Goal: Task Accomplishment & Management: Use online tool/utility

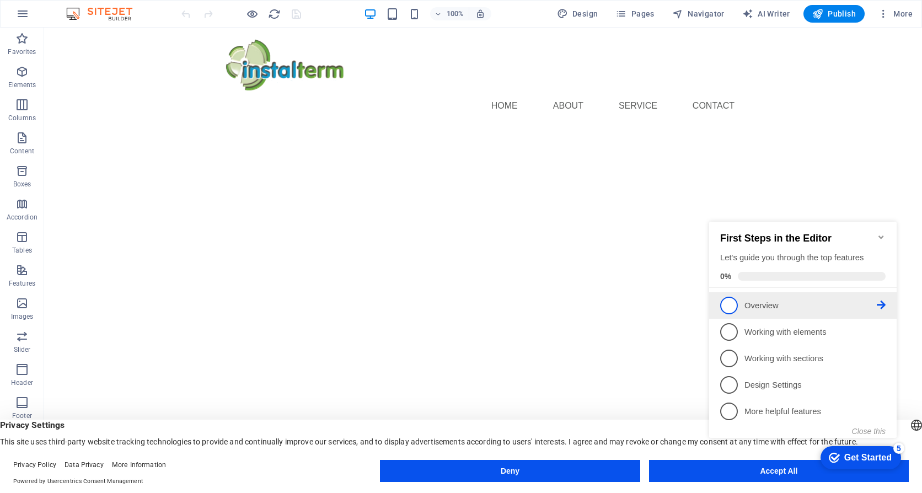
click at [730, 303] on span "1" at bounding box center [729, 306] width 18 height 18
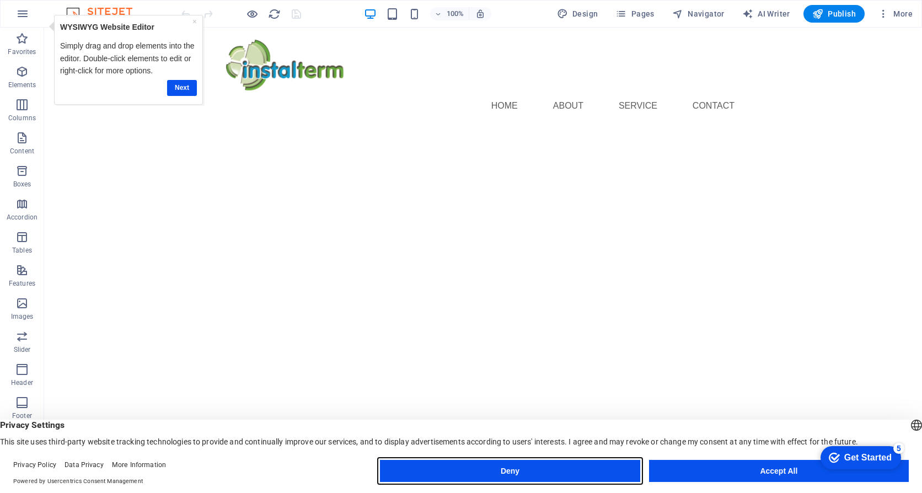
click at [613, 469] on button "Deny" at bounding box center [510, 471] width 260 height 22
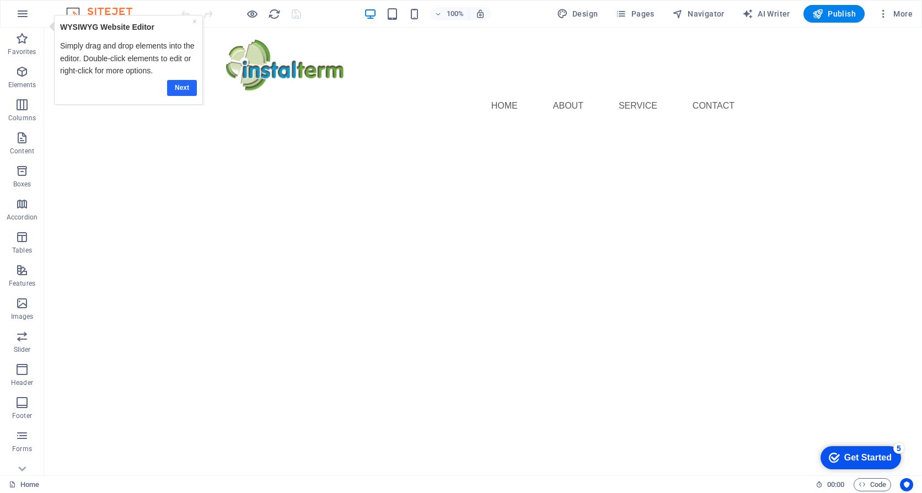
click at [181, 88] on link "Next" at bounding box center [182, 88] width 30 height 16
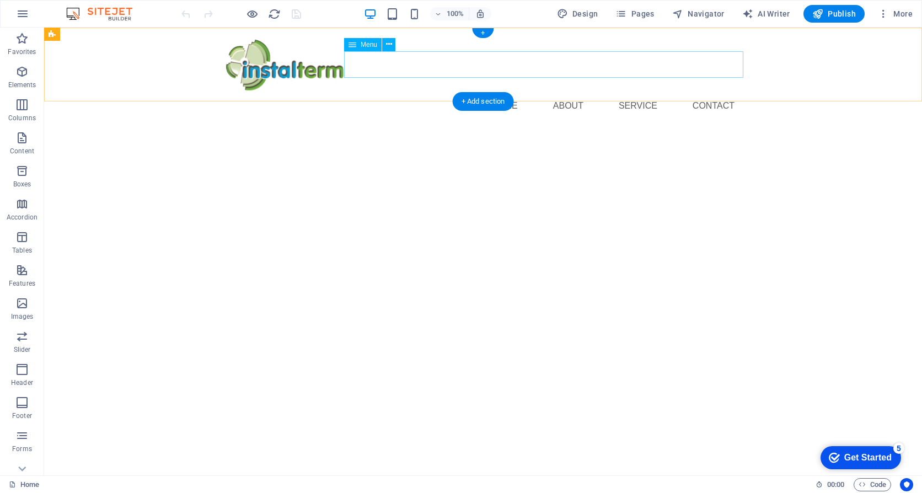
click at [518, 93] on nav "Home About Service Contact" at bounding box center [483, 106] width 521 height 26
select select
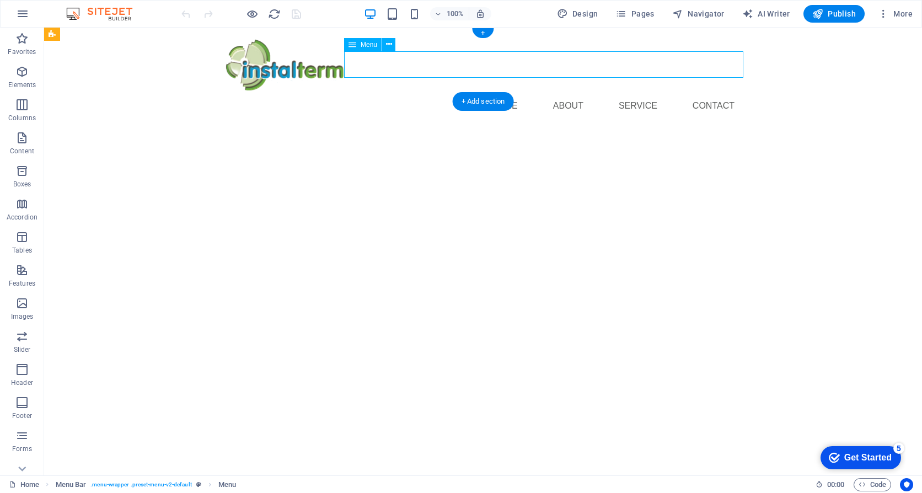
select select
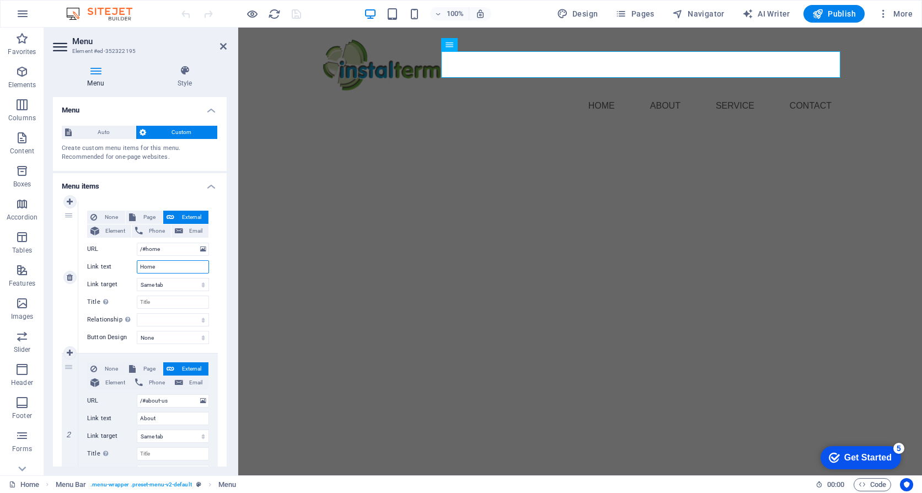
drag, startPoint x: 162, startPoint y: 267, endPoint x: 131, endPoint y: 266, distance: 30.9
click at [131, 266] on div "Link text Home" at bounding box center [148, 266] width 122 height 13
drag, startPoint x: 161, startPoint y: 418, endPoint x: 136, endPoint y: 420, distance: 25.4
click at [136, 420] on div "Link text About" at bounding box center [148, 418] width 122 height 13
type input "Que"
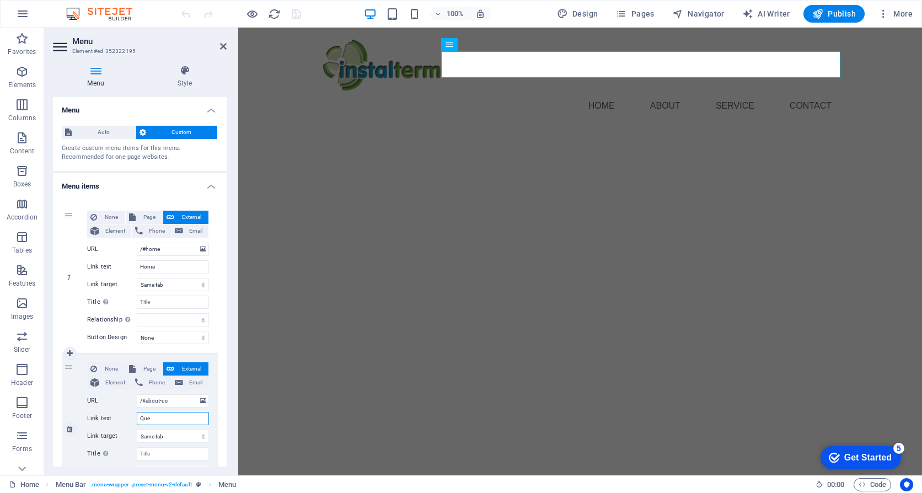
select select
type input "Quem"
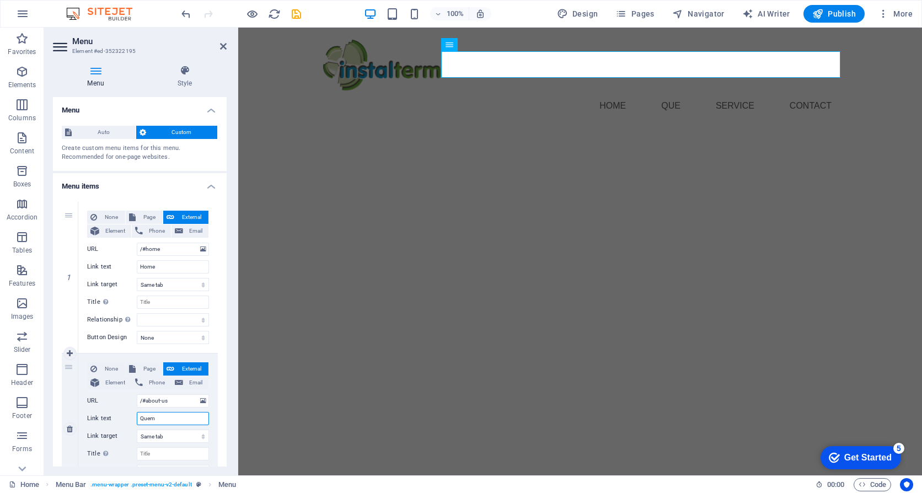
select select
type input "Quem somos"
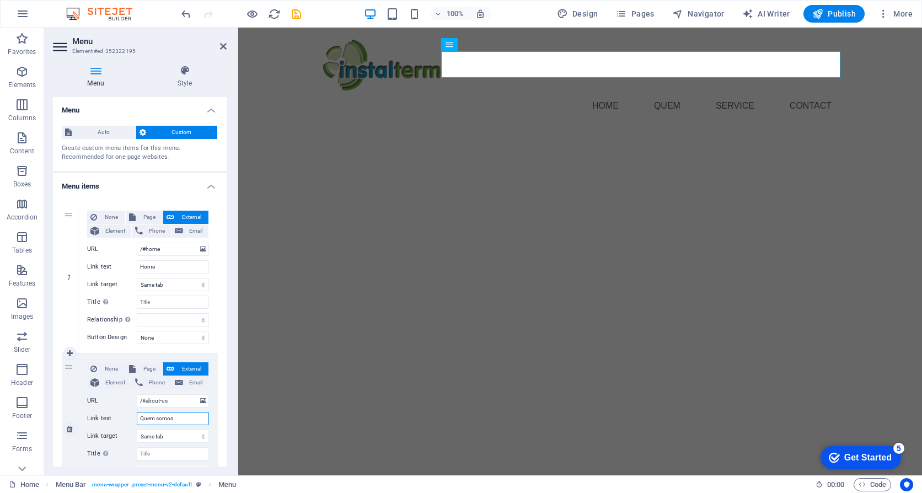
select select
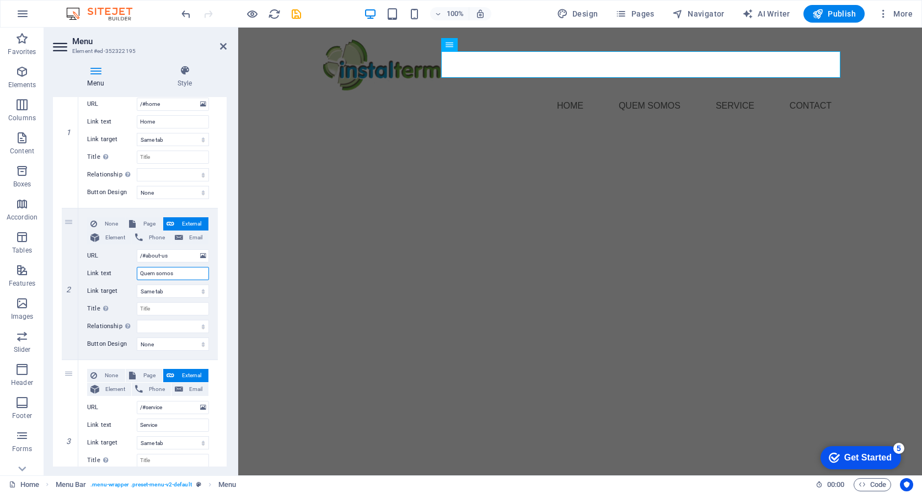
scroll to position [146, 0]
type input "Quem somos"
drag, startPoint x: 172, startPoint y: 255, endPoint x: 149, endPoint y: 265, distance: 24.0
click at [146, 260] on input "/#about-us" at bounding box center [173, 254] width 72 height 13
type input "/#quemsomos"
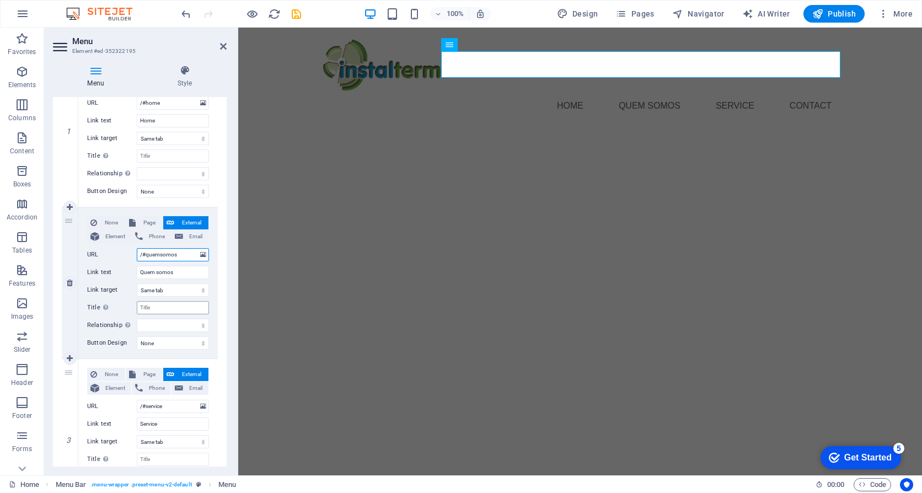
select select
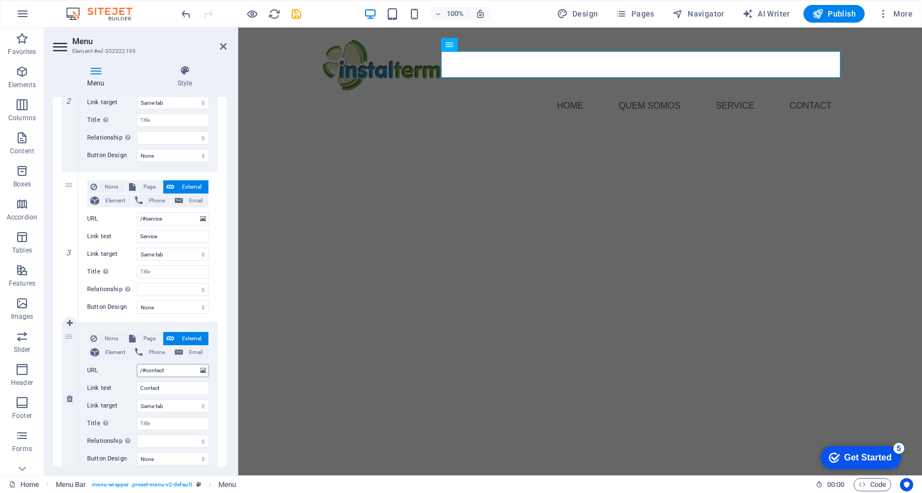
scroll to position [331, 0]
type input "/#quemsomos"
click at [168, 374] on input "/#contact" at bounding box center [173, 373] width 72 height 13
type input "/#contacto"
select select
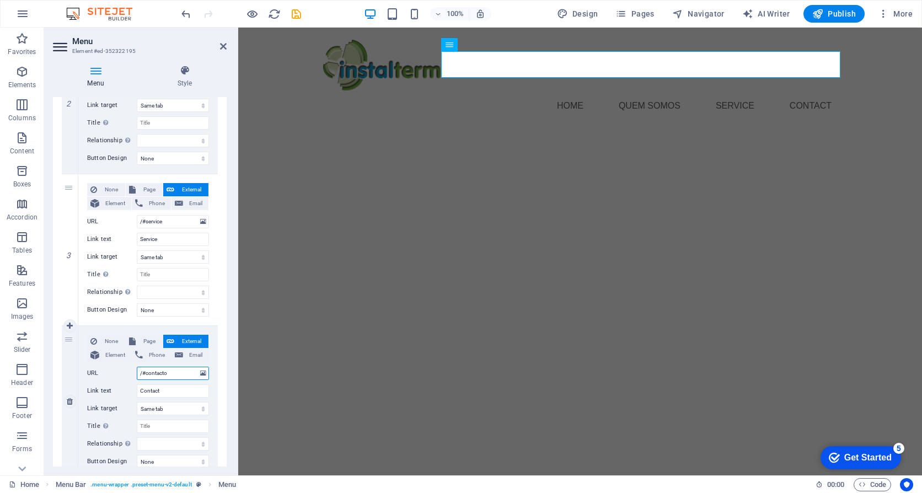
select select
type input "/#contacto"
click at [167, 392] on input "Contact" at bounding box center [173, 390] width 72 height 13
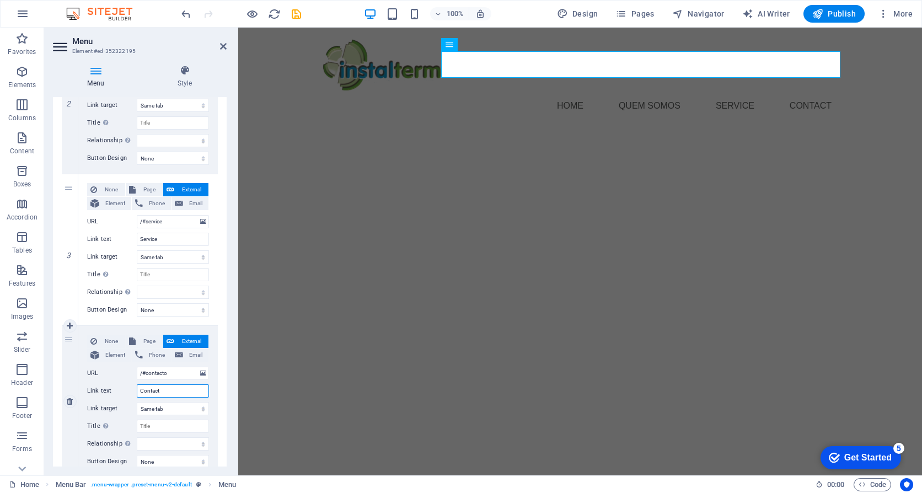
type input "Contacto"
select select
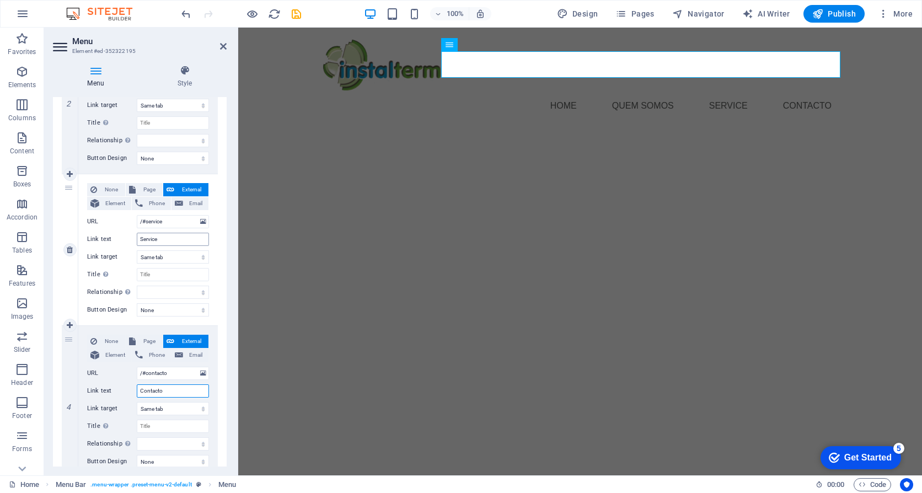
type input "Contacto"
click at [167, 237] on input "Service" at bounding box center [173, 239] width 72 height 13
drag, startPoint x: 163, startPoint y: 237, endPoint x: 134, endPoint y: 243, distance: 29.2
click at [134, 243] on div "Link text Service" at bounding box center [148, 239] width 122 height 13
type input "servi"
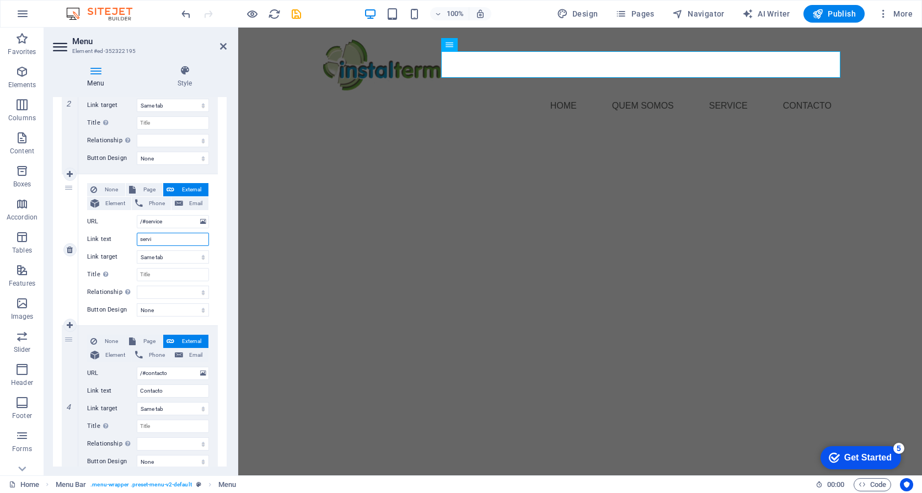
select select
type input "serviços"
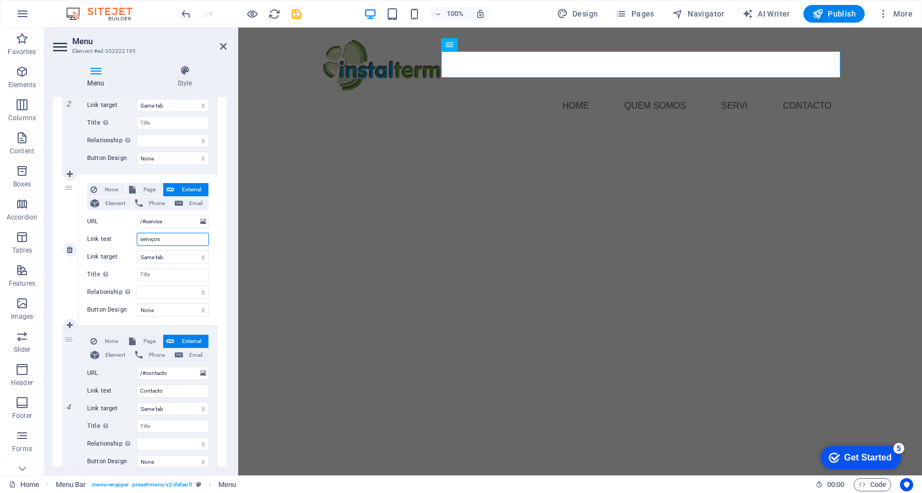
select select
type input "serviços"
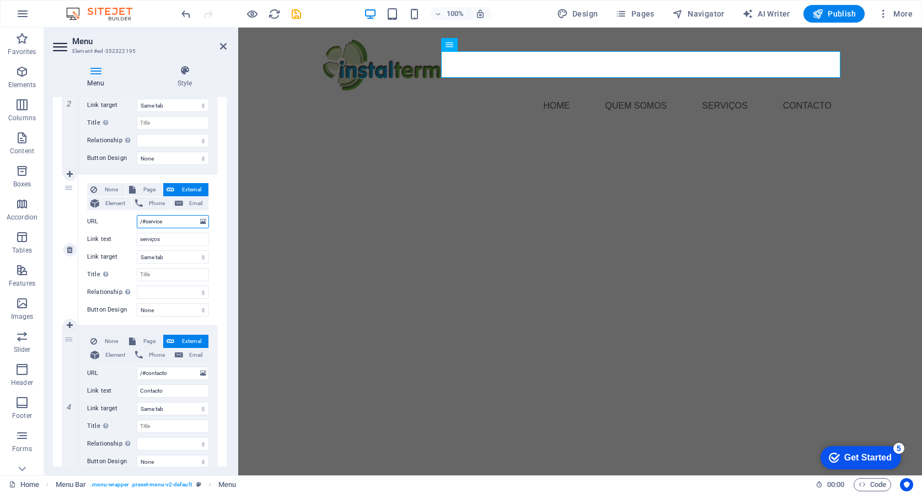
click at [170, 222] on input "/#service" at bounding box center [173, 221] width 72 height 13
type input "/#servi"
select select
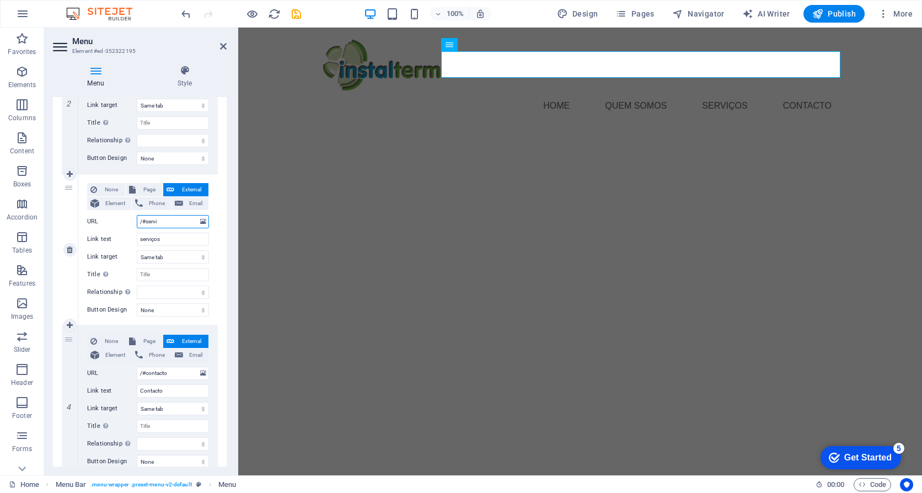
select select
type input "/#servic"
select select
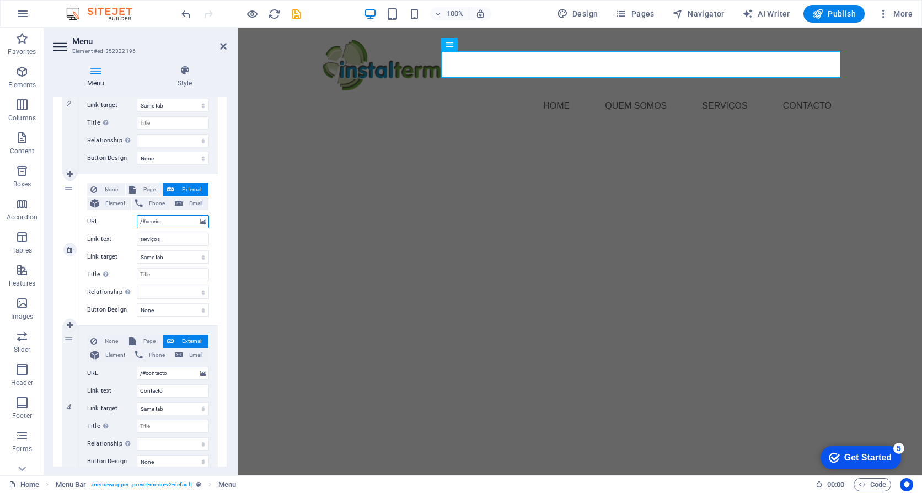
select select
type input "/#servicos"
select select
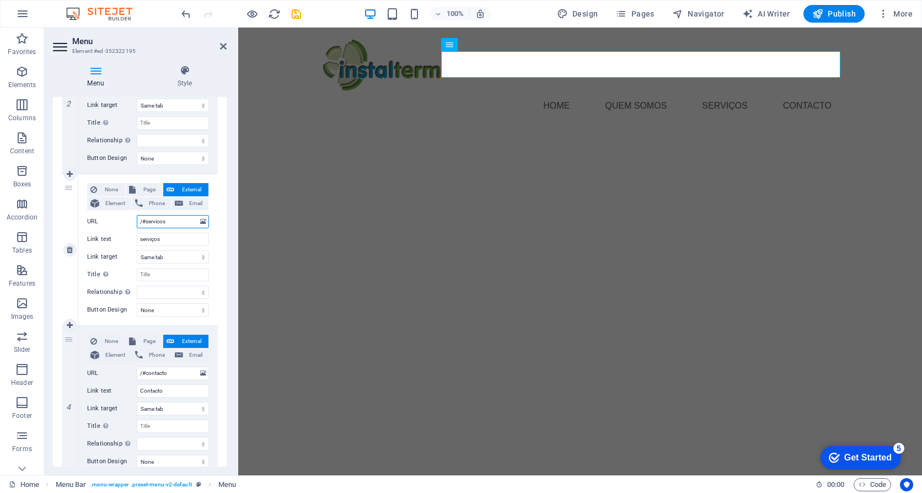
select select
type input "/#servicos"
drag, startPoint x: 227, startPoint y: 382, endPoint x: 229, endPoint y: 282, distance: 99.8
click at [229, 282] on div "Menu Style Menu Auto Custom Create custom menu items for this menu. Recommended…" at bounding box center [139, 265] width 191 height 419
click at [304, 141] on html "Home Quem somos serviços Contacto" at bounding box center [580, 85] width 684 height 114
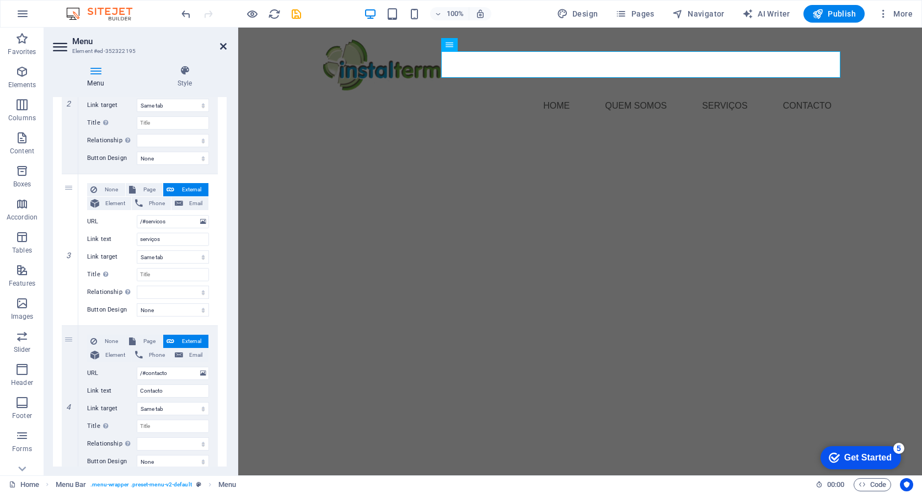
click at [222, 46] on icon at bounding box center [223, 46] width 7 height 9
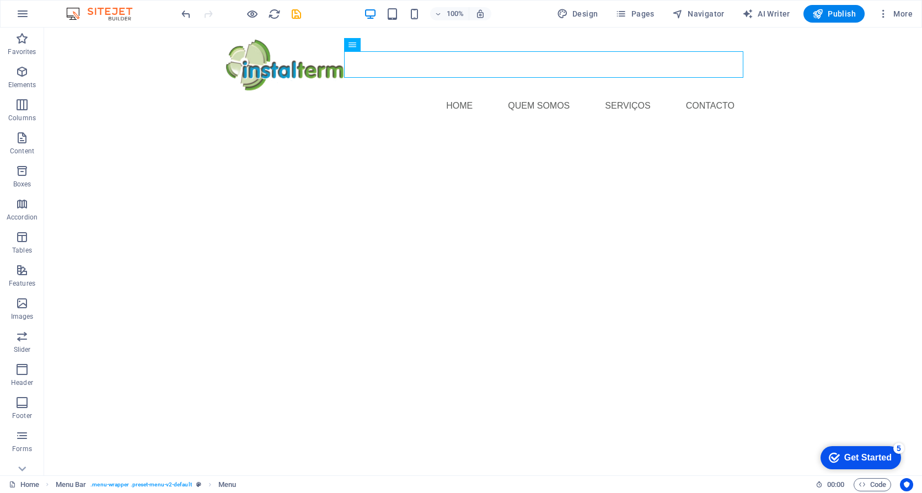
click at [505, 141] on html "Home Quem somos serviços Contacto" at bounding box center [483, 85] width 878 height 114
click at [279, 141] on html "Home Quem somos serviços Contacto" at bounding box center [483, 85] width 878 height 114
click at [575, 12] on span "Design" at bounding box center [577, 13] width 41 height 11
select select "px"
select select "400"
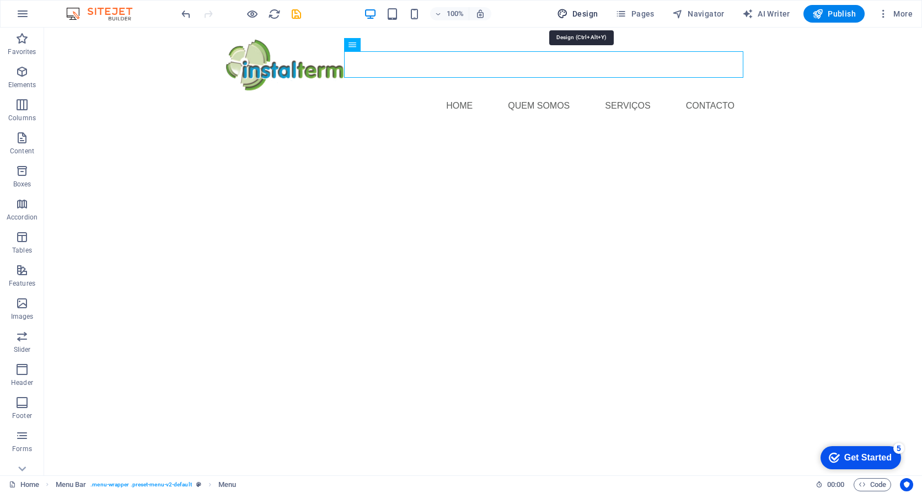
select select "px"
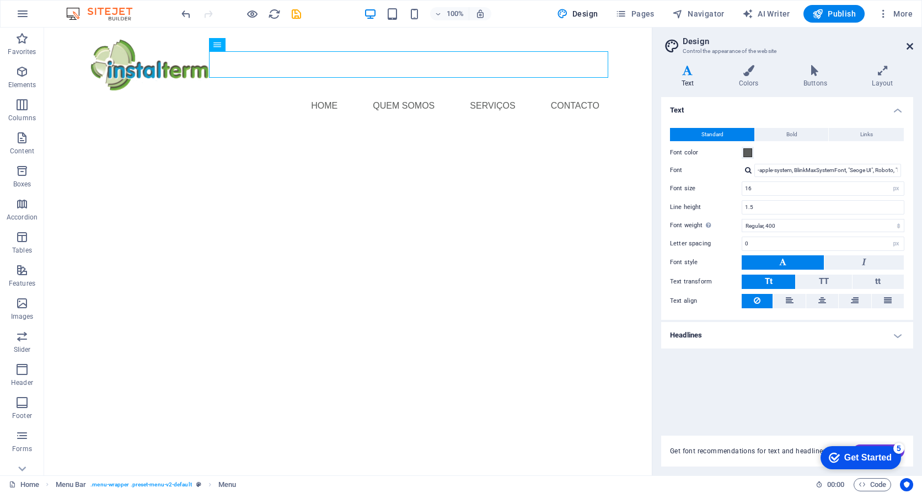
click at [912, 46] on icon at bounding box center [910, 46] width 7 height 9
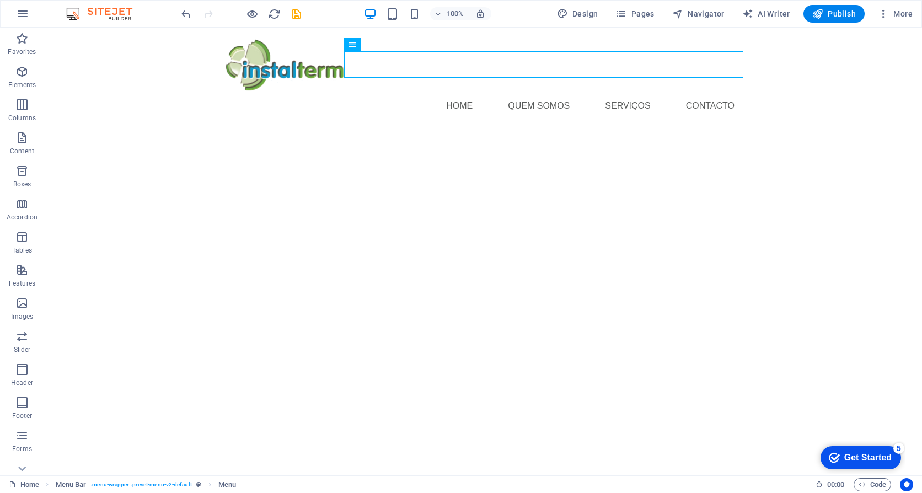
click at [529, 141] on html "Home Quem somos serviços Contacto" at bounding box center [483, 85] width 878 height 114
